Goal: Transaction & Acquisition: Subscribe to service/newsletter

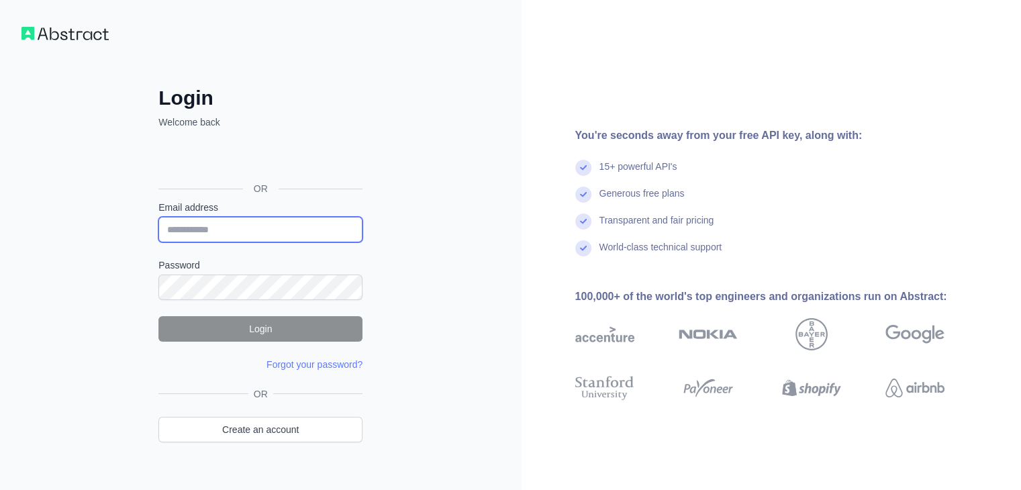
click at [279, 236] on input "Email address" at bounding box center [260, 230] width 204 height 26
type input "**********"
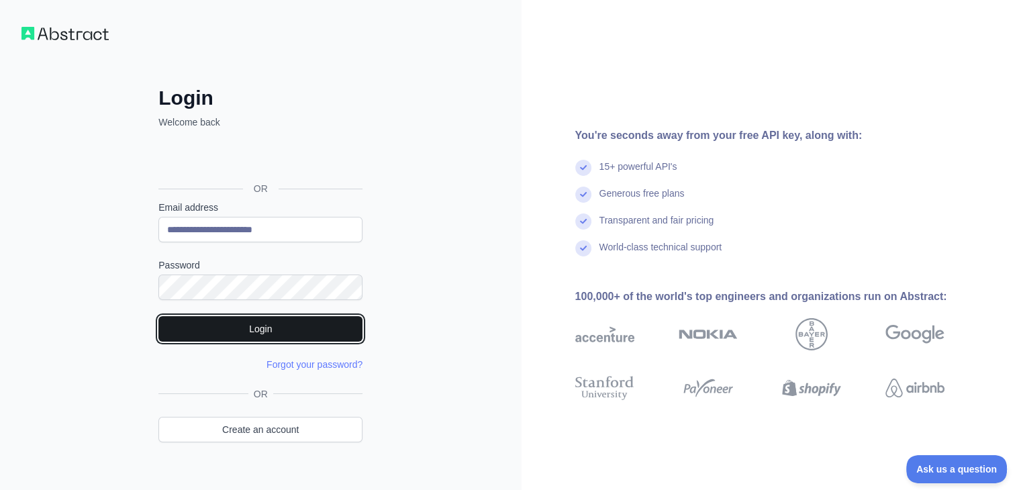
click at [255, 334] on button "Login" at bounding box center [260, 329] width 204 height 26
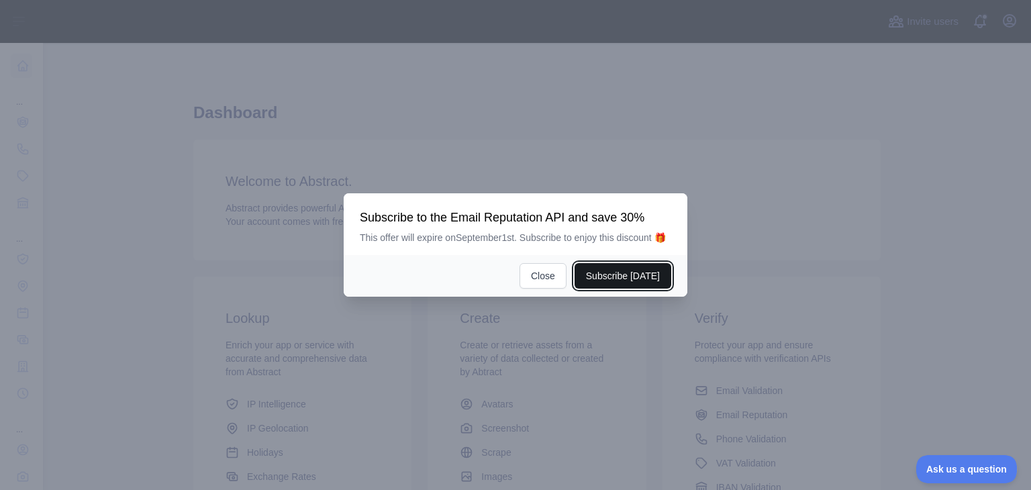
click at [648, 269] on button "Subscribe [DATE]" at bounding box center [623, 276] width 97 height 26
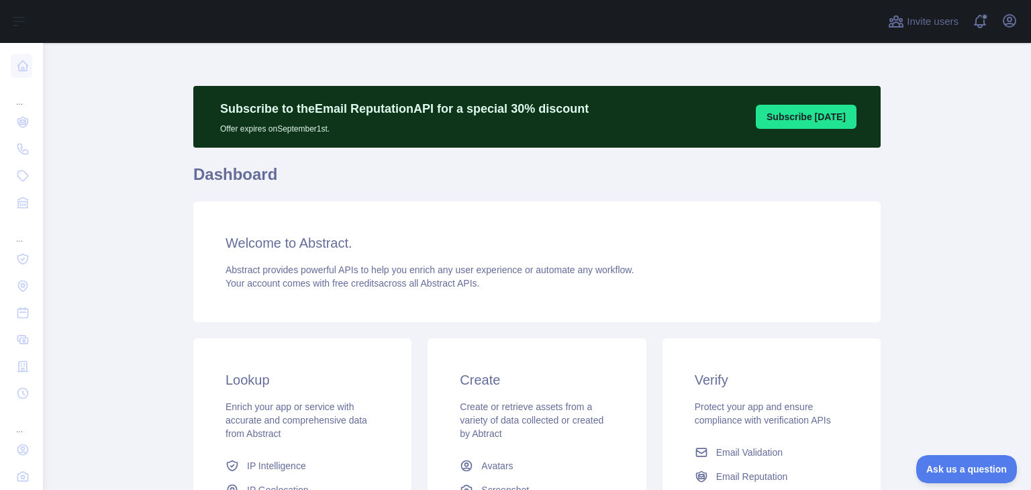
click at [815, 113] on button "Subscribe [DATE]" at bounding box center [806, 117] width 101 height 24
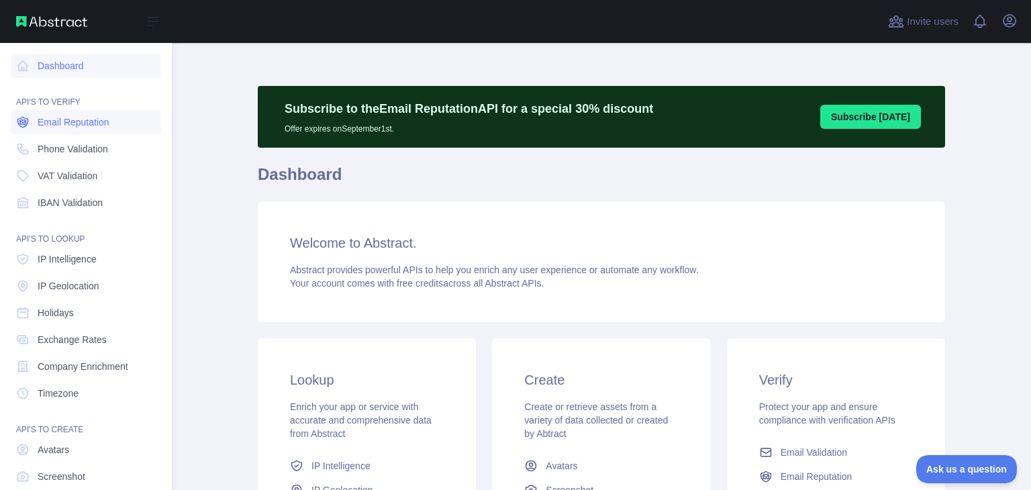
click at [35, 120] on link "Email Reputation" at bounding box center [86, 122] width 150 height 24
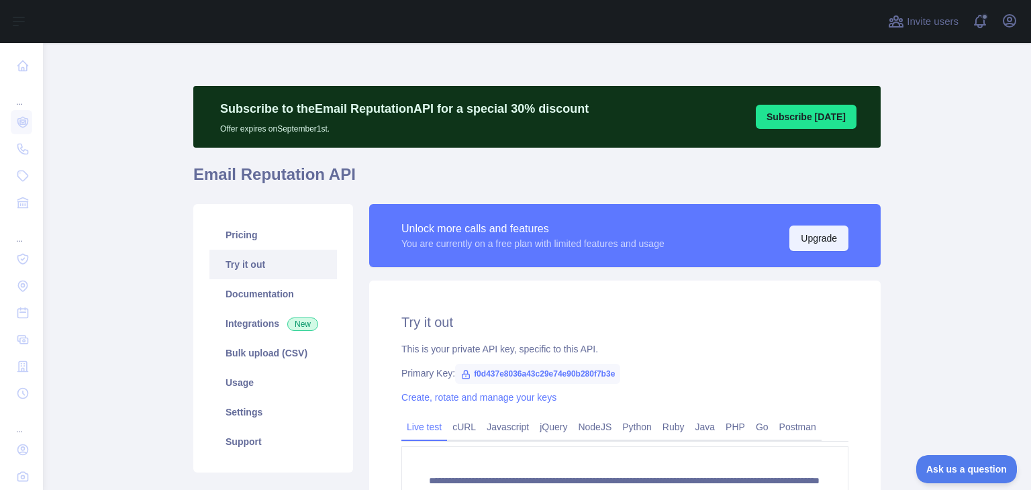
click at [826, 240] on button "Upgrade" at bounding box center [819, 239] width 59 height 26
